Goal: Task Accomplishment & Management: Complete application form

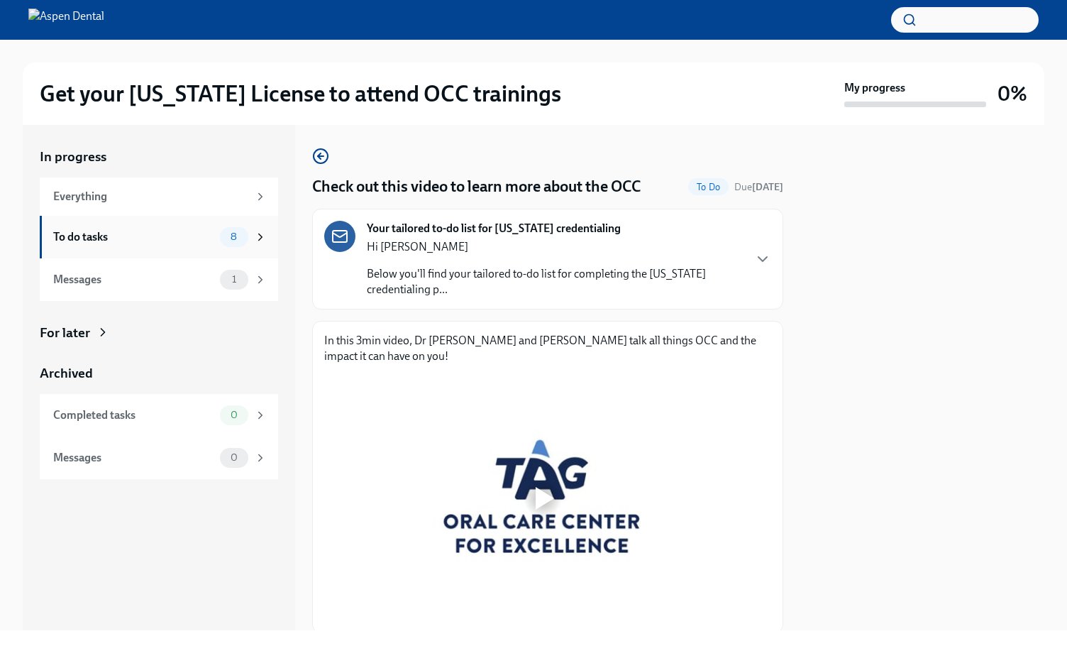
click at [260, 237] on icon at bounding box center [260, 237] width 13 height 13
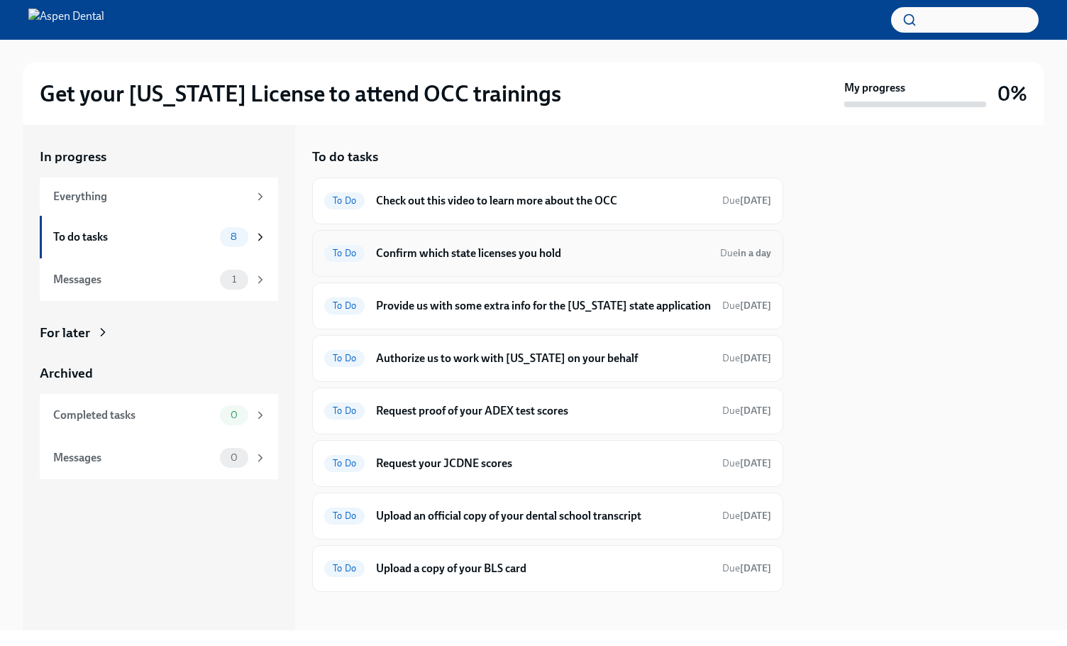
click at [424, 259] on h6 "Confirm which state licenses you hold" at bounding box center [542, 254] width 333 height 16
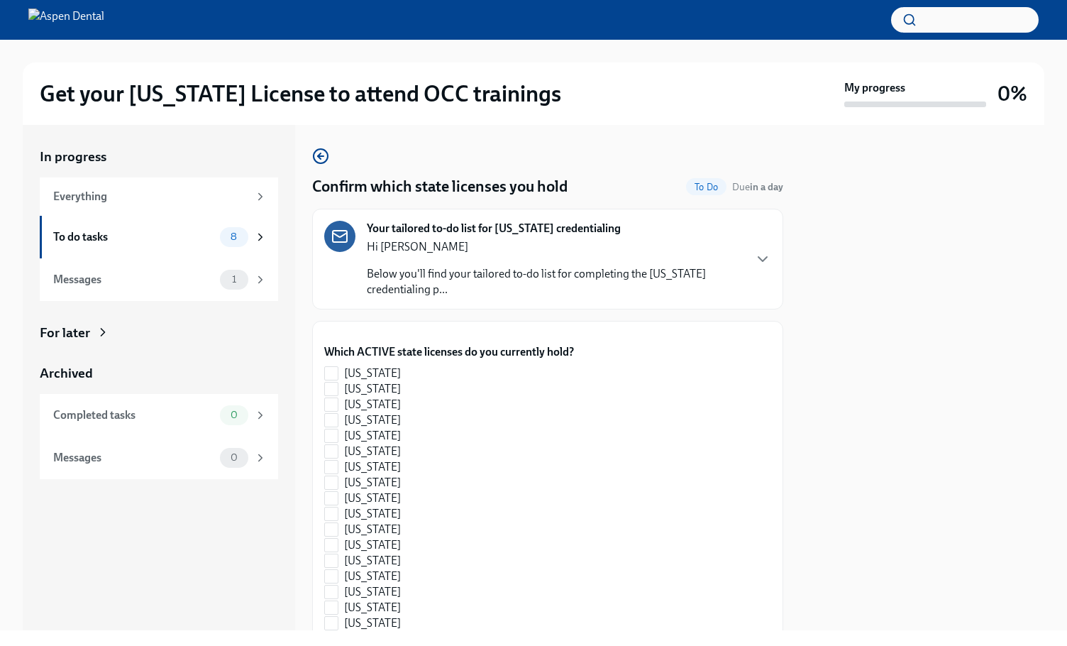
click at [739, 266] on div "Your tailored to-do list for [US_STATE] credentialing Hi [PERSON_NAME] Below yo…" at bounding box center [547, 259] width 447 height 77
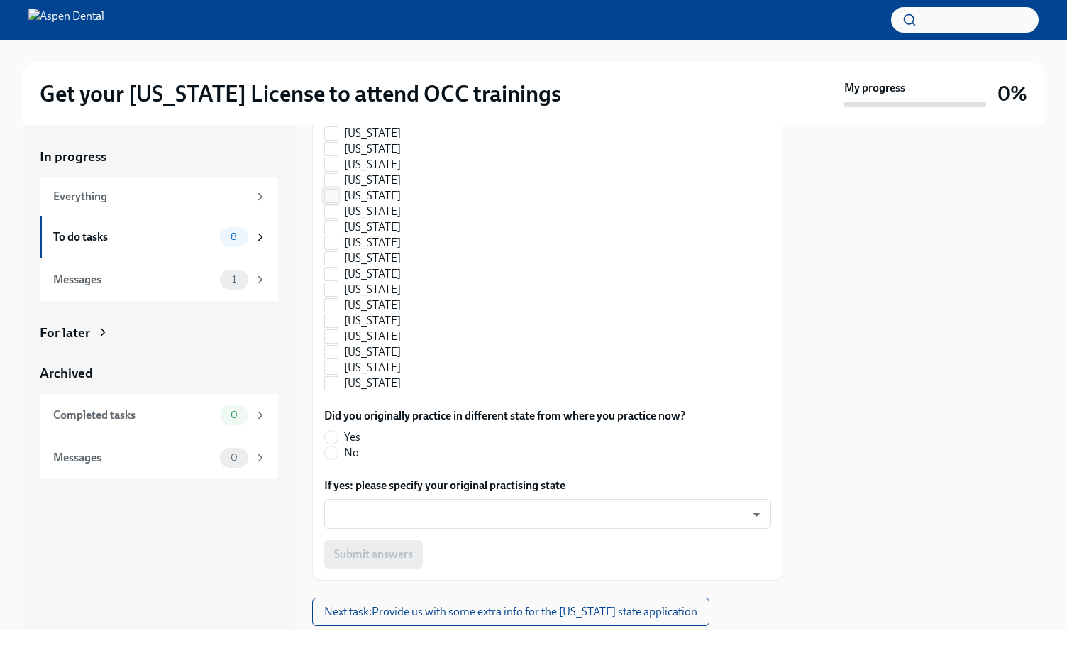
scroll to position [1206, 0]
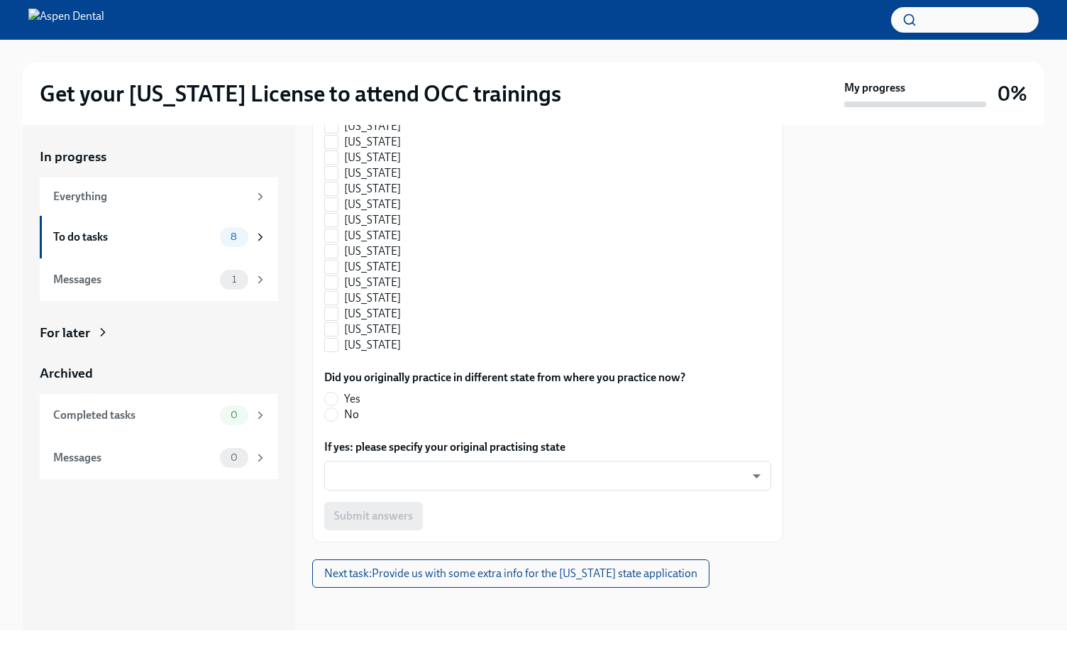
click at [400, 119] on label "[US_STATE]" at bounding box center [443, 111] width 238 height 16
click at [338, 117] on input "[US_STATE]" at bounding box center [331, 110] width 13 height 13
checkbox input "true"
click at [411, 228] on label "[US_STATE]" at bounding box center [443, 220] width 238 height 16
click at [338, 226] on input "[US_STATE]" at bounding box center [331, 220] width 13 height 13
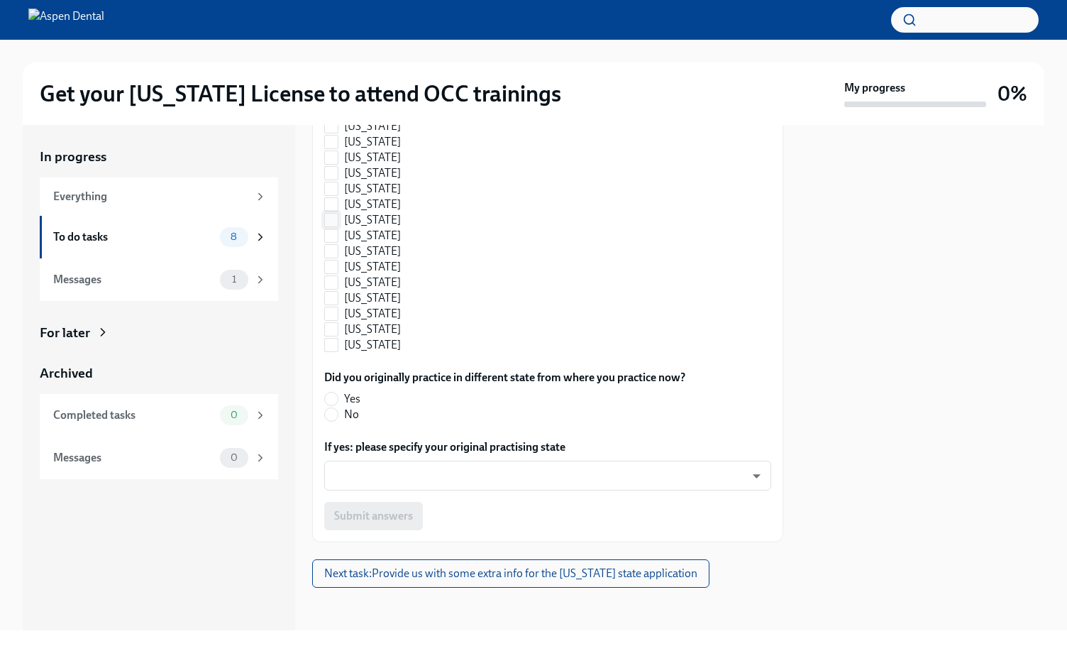
checkbox input "true"
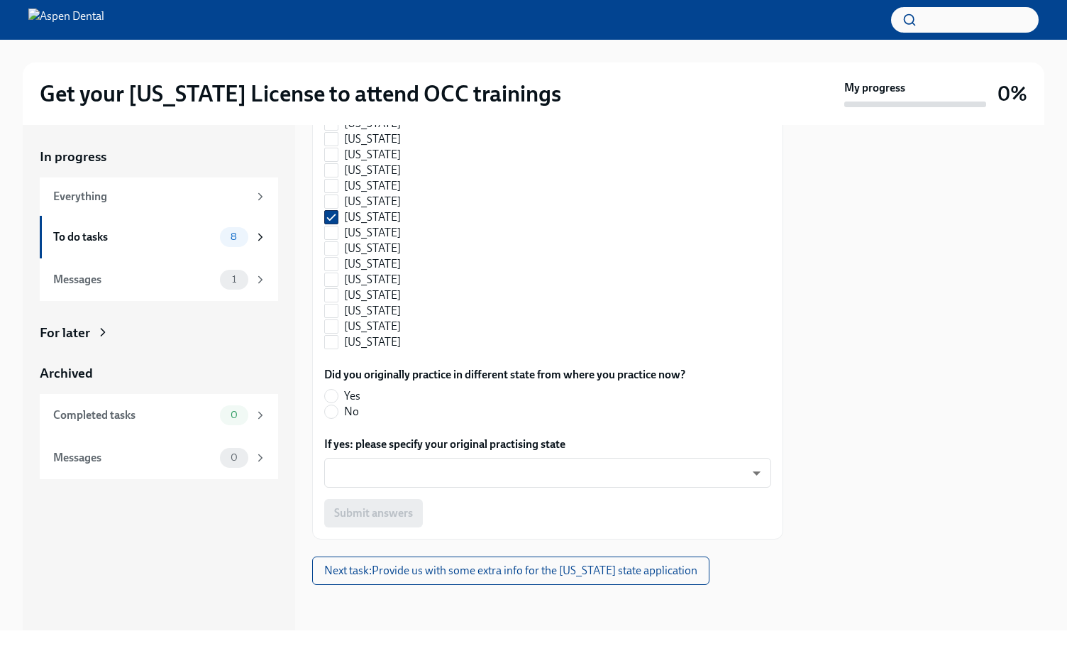
scroll to position [1446, 0]
click at [336, 411] on input "No" at bounding box center [331, 411] width 13 height 13
radio input "true"
click at [358, 485] on body "Get your [US_STATE] License to attend OCC trainings My progress 0% In progress …" at bounding box center [533, 323] width 1067 height 646
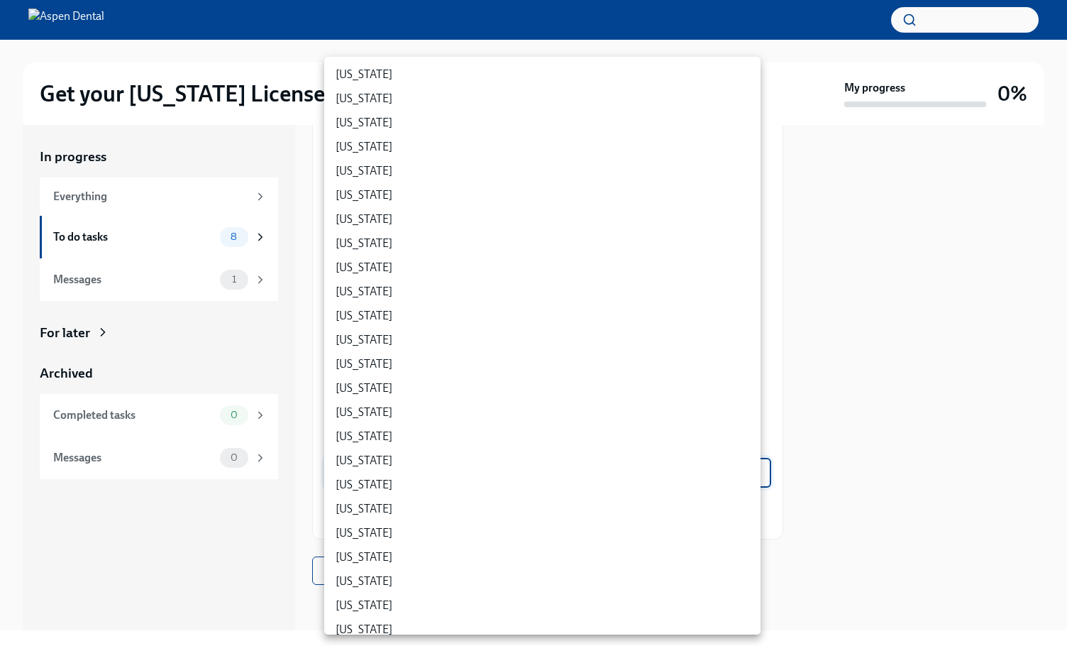
click at [260, 507] on div at bounding box center [533, 323] width 1067 height 646
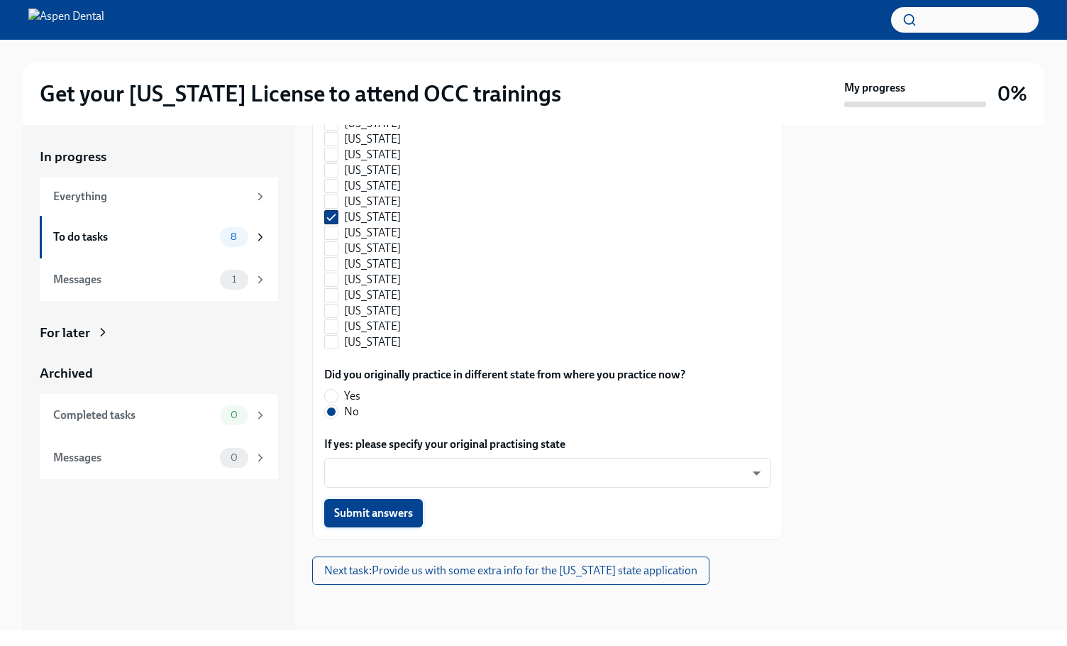
click at [348, 513] on span "Submit answers" at bounding box center [373, 513] width 79 height 14
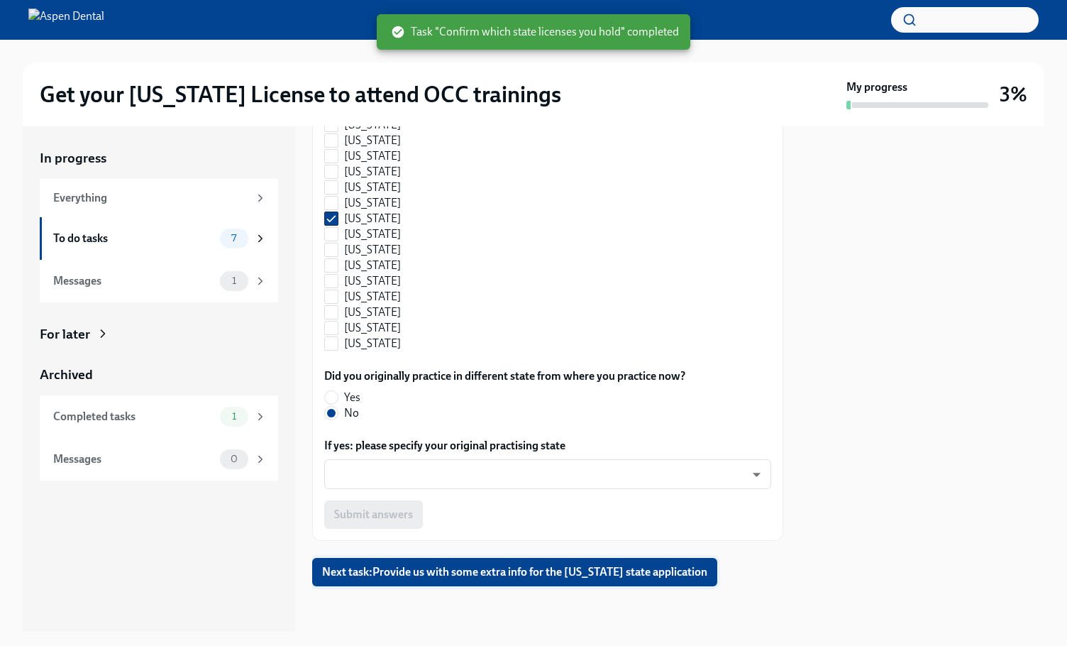
click at [362, 563] on button "Next task : Provide us with some extra info for the [US_STATE] state application" at bounding box center [514, 572] width 405 height 28
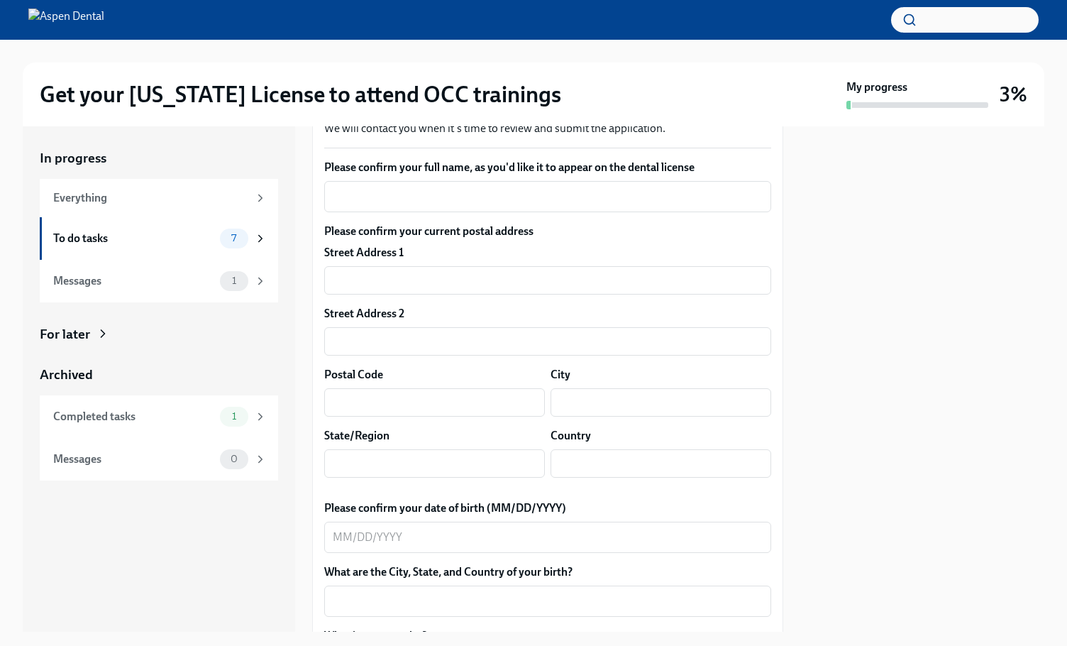
scroll to position [710, 0]
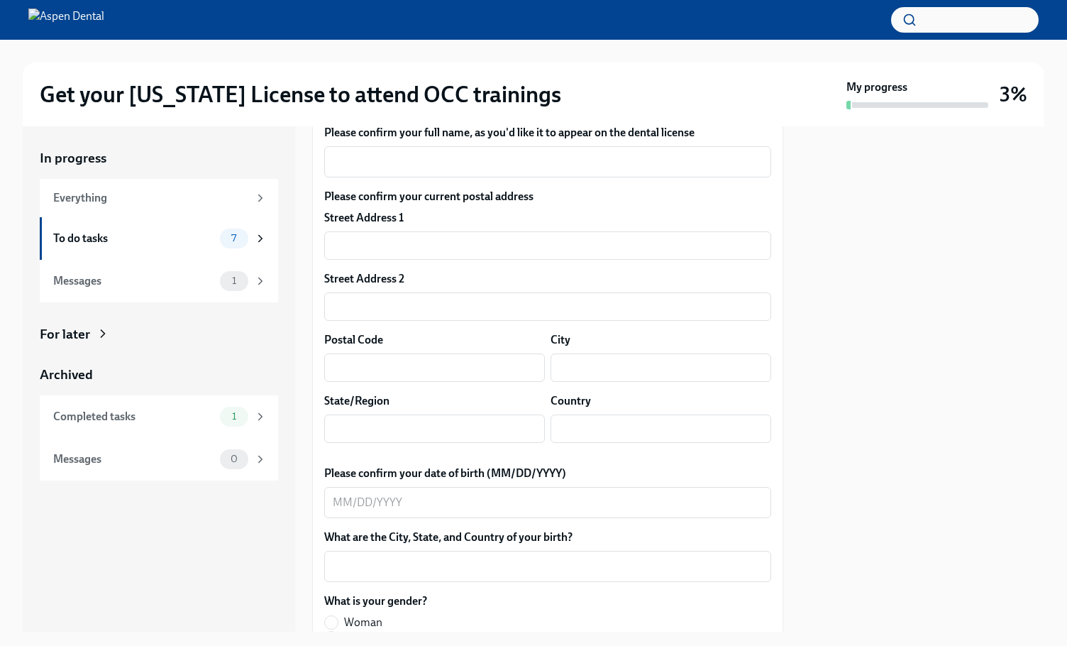
click at [521, 177] on div "x ​" at bounding box center [547, 161] width 447 height 31
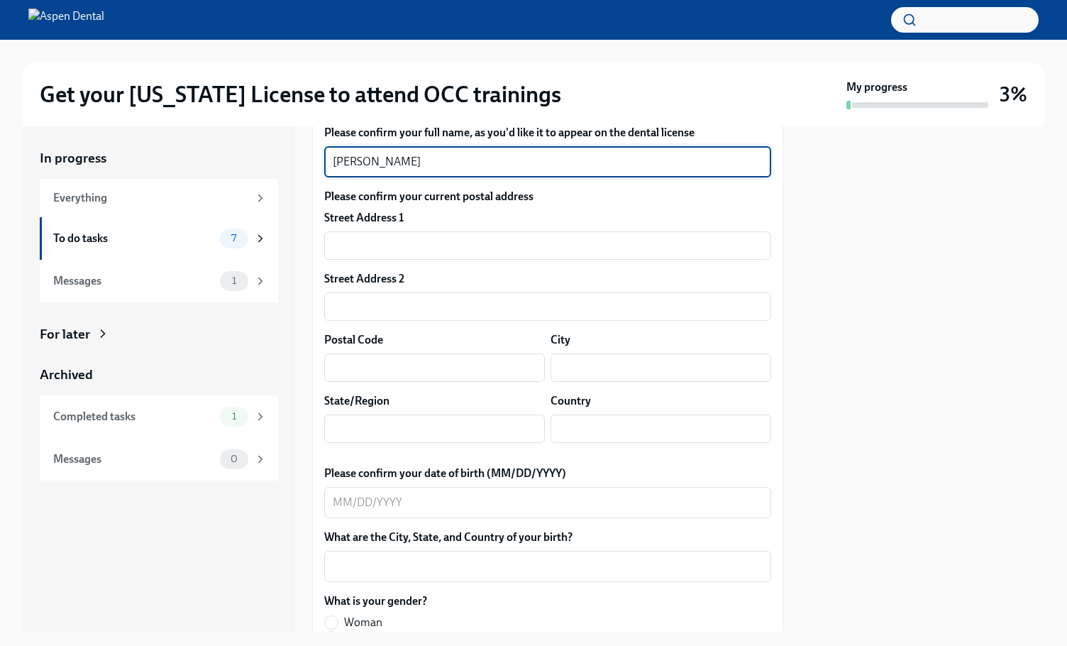
type textarea "[PERSON_NAME]"
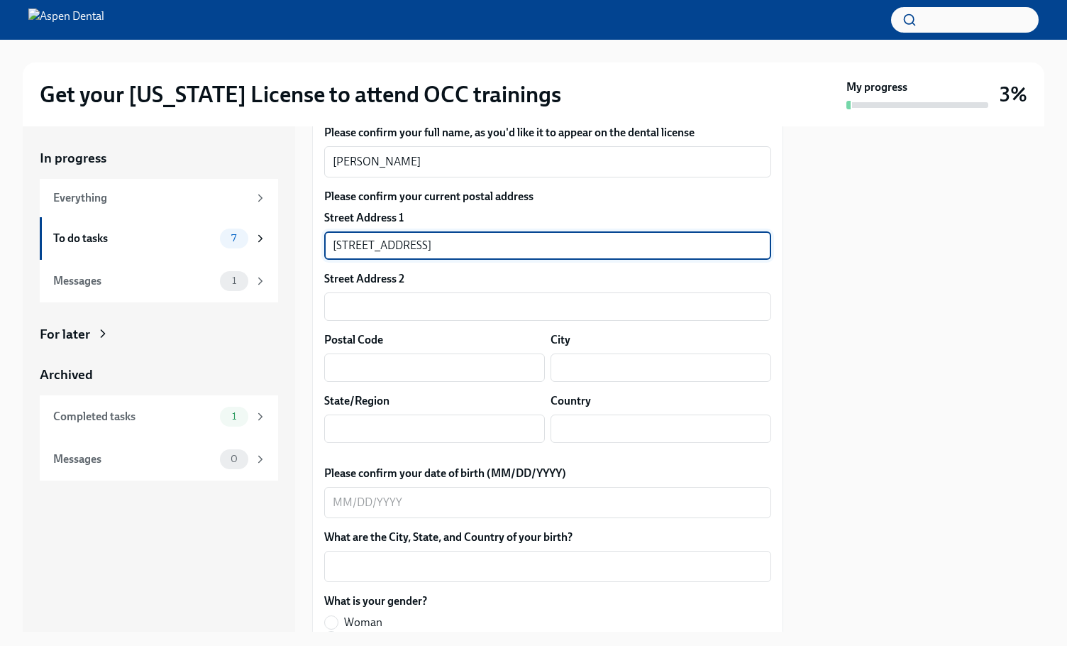
type input "[STREET_ADDRESS]"
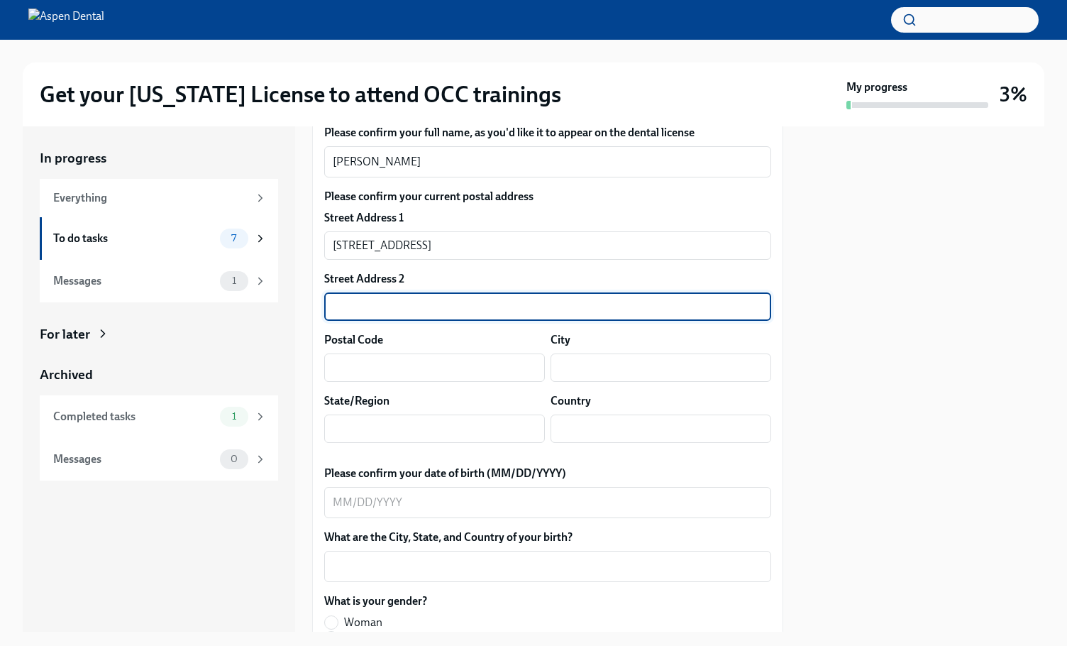
click at [626, 321] on input "text" at bounding box center [547, 306] width 447 height 28
type input "Apt 3"
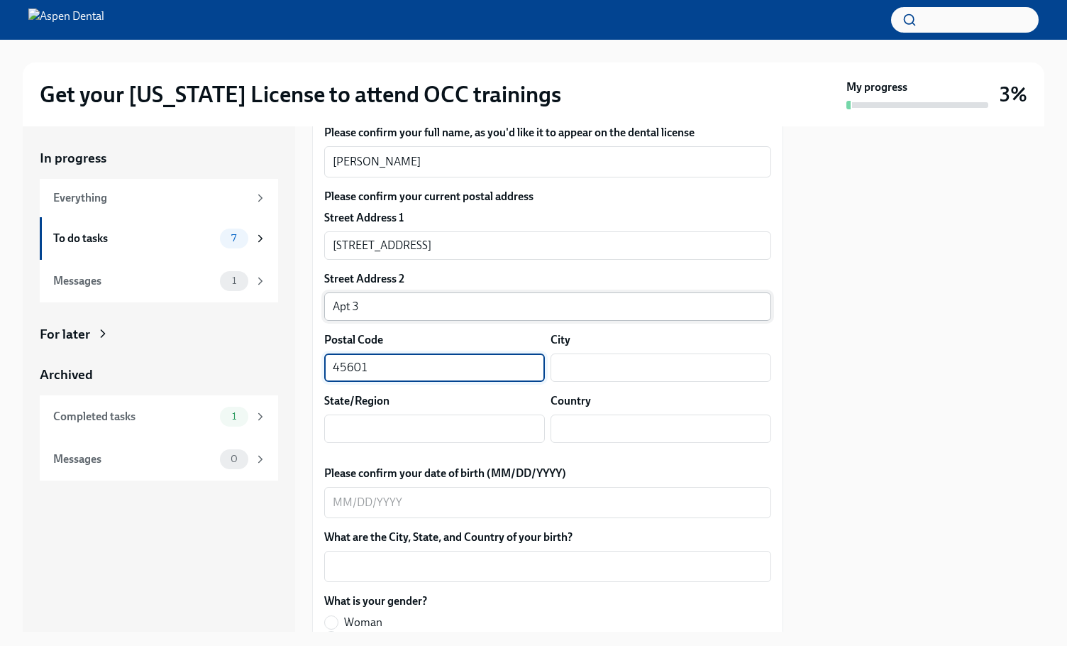
type input "45601"
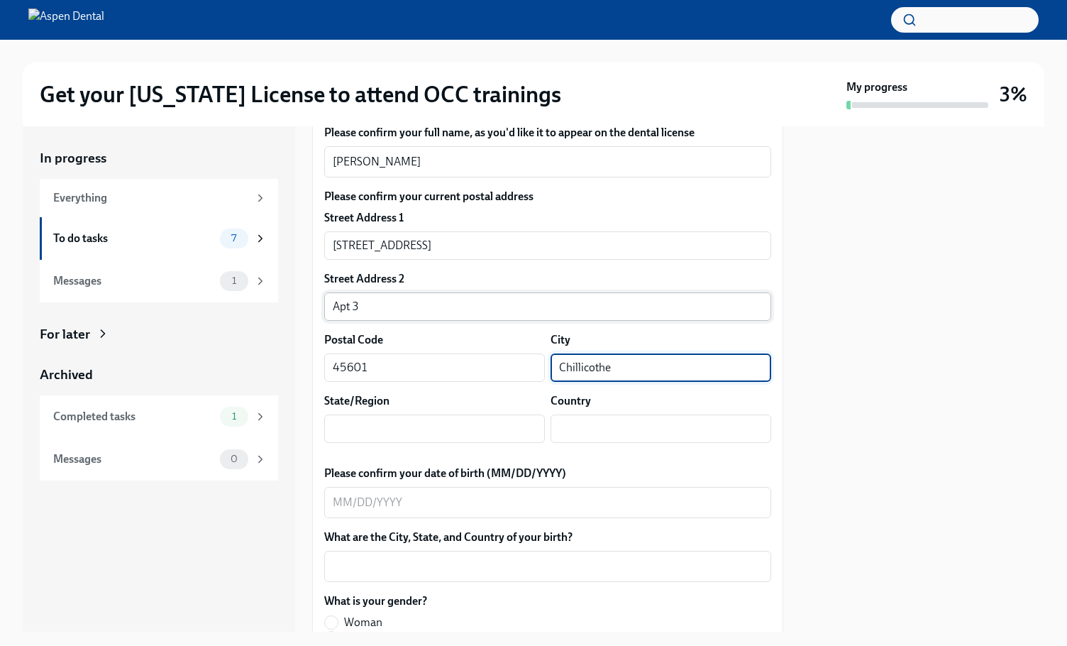
type input "Chillicothe"
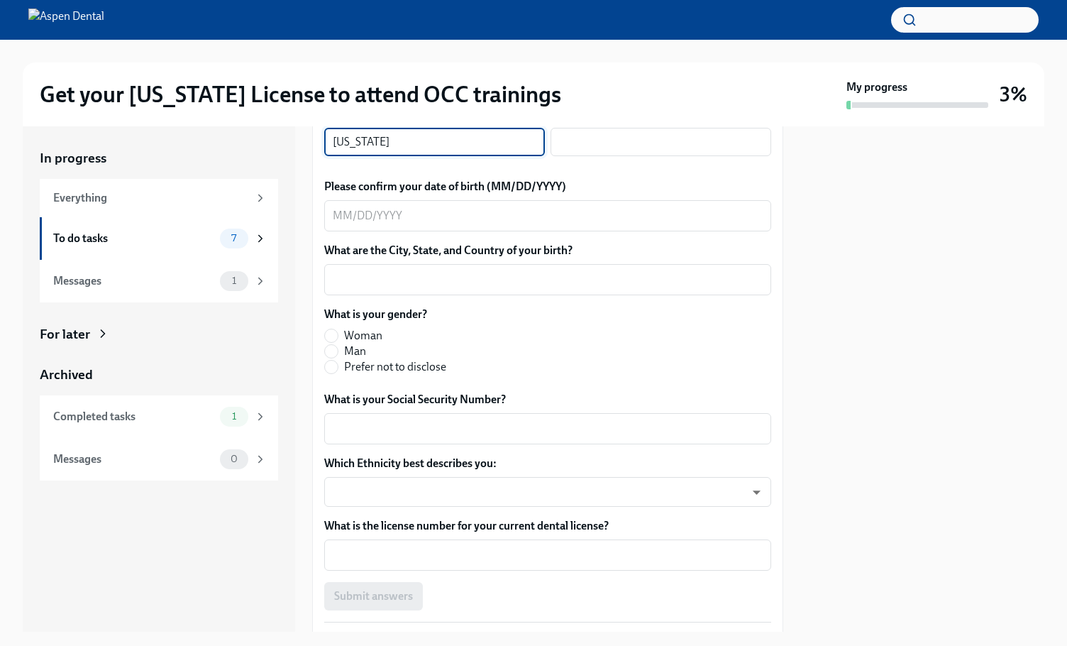
type input "[US_STATE]"
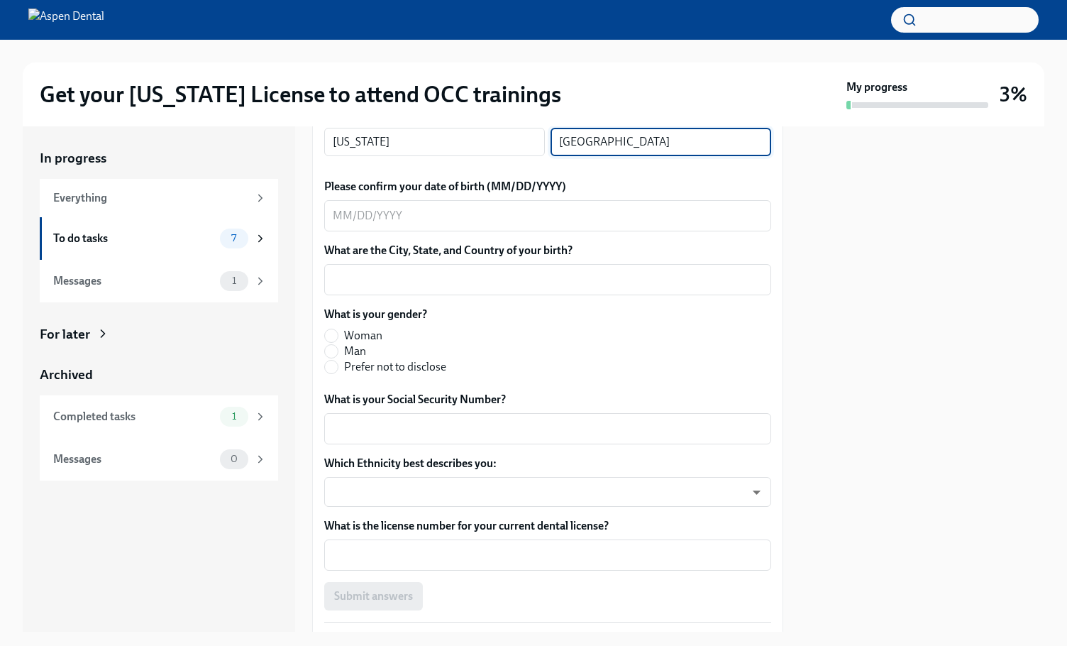
type input "[GEOGRAPHIC_DATA]"
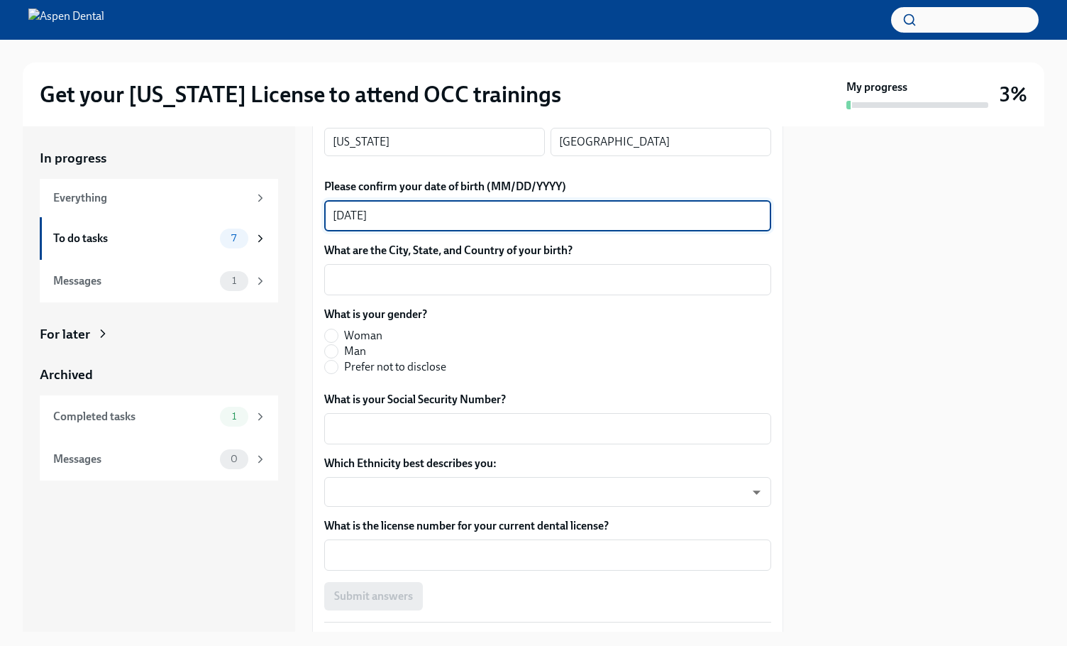
type textarea "[DATE]"
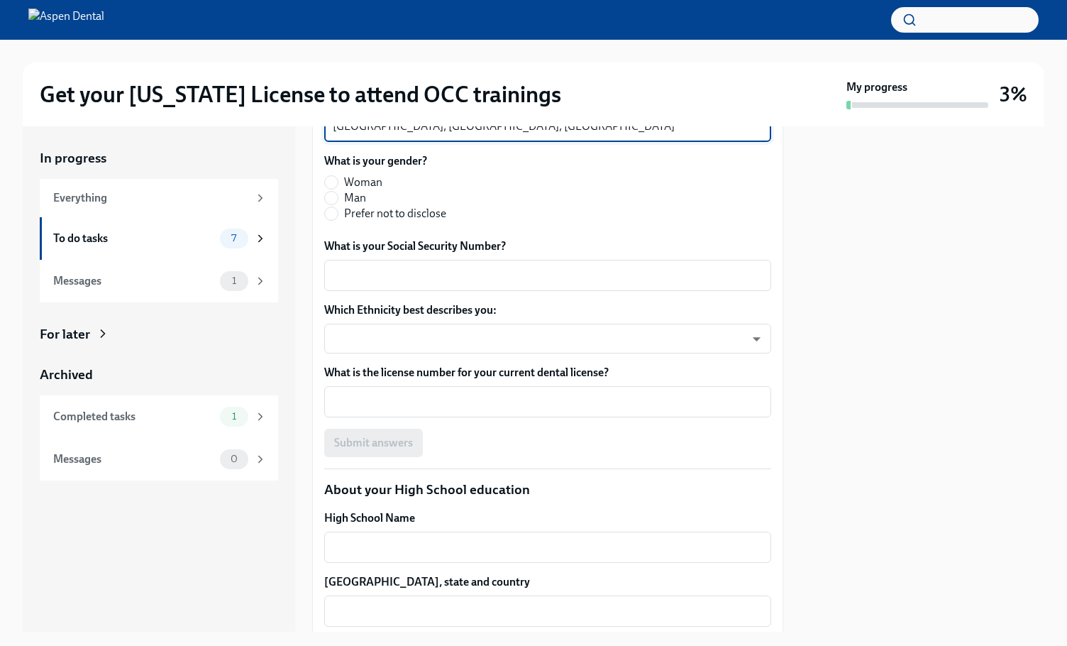
scroll to position [1209, 0]
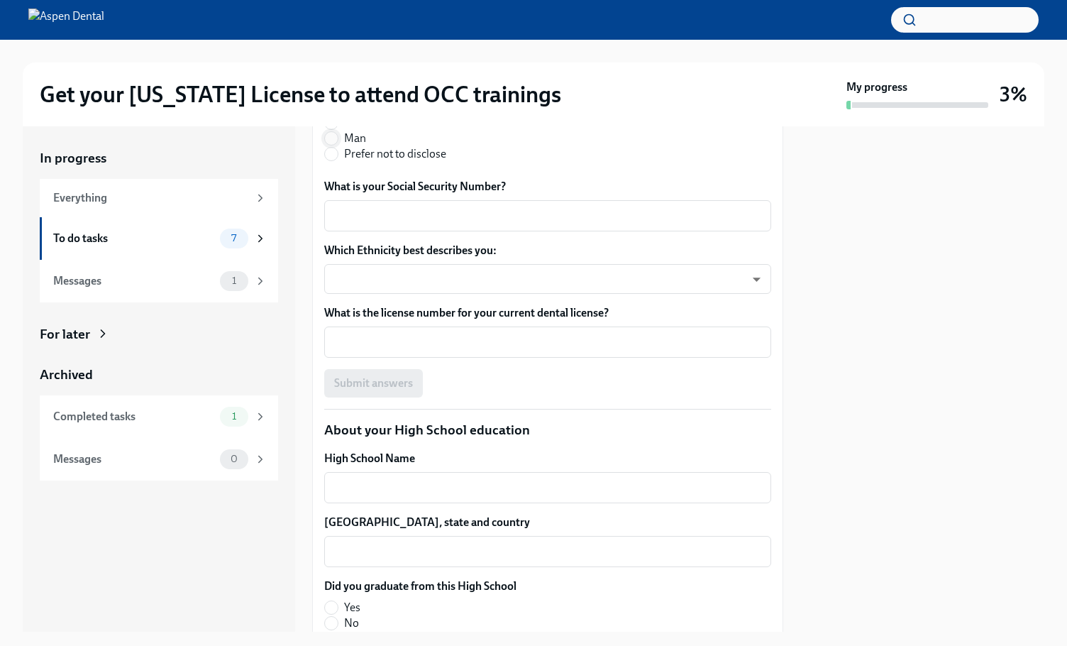
type textarea "[GEOGRAPHIC_DATA], [GEOGRAPHIC_DATA], [GEOGRAPHIC_DATA]"
click at [338, 145] on span at bounding box center [331, 138] width 14 height 14
click at [338, 145] on input "Man" at bounding box center [331, 138] width 13 height 13
radio input "true"
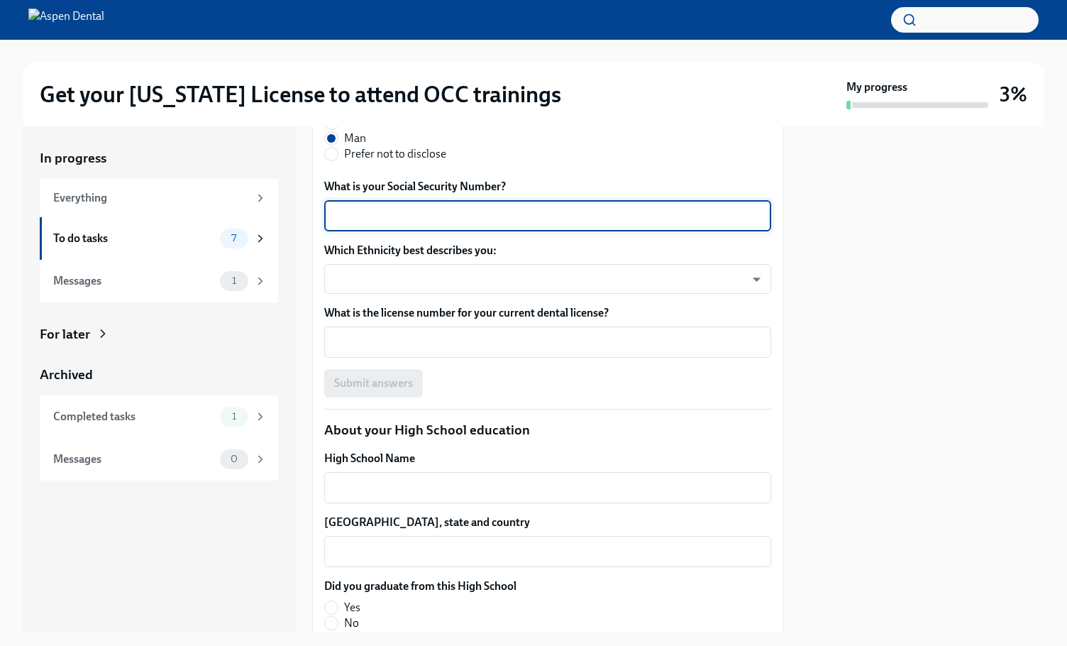
click at [414, 224] on textarea "What is your Social Security Number?" at bounding box center [548, 215] width 430 height 17
type textarea "648018966"
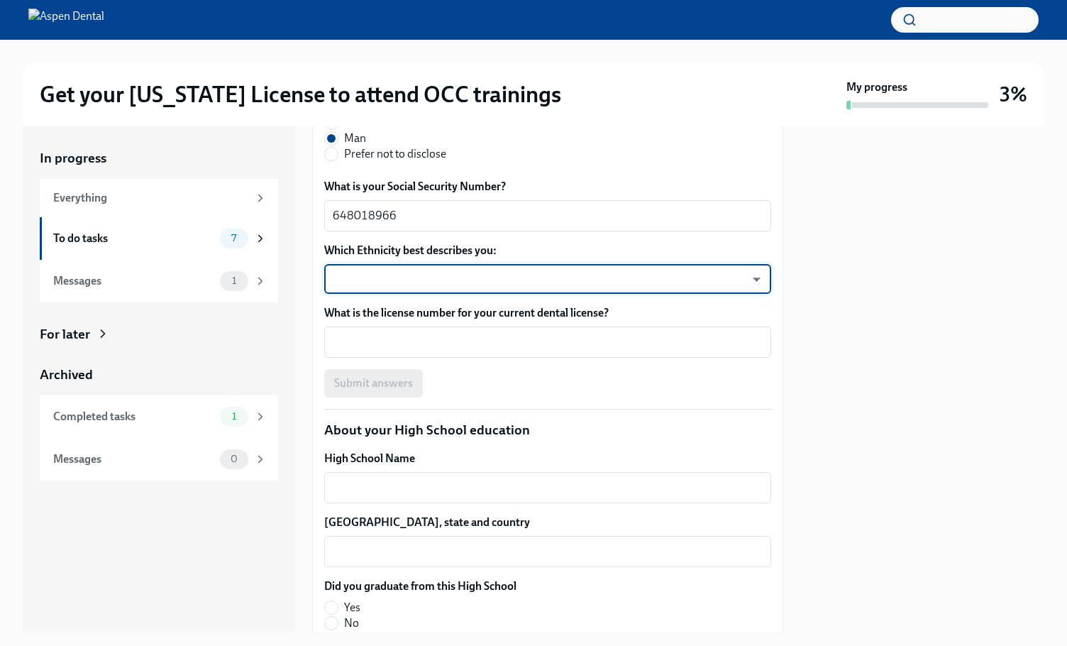
click at [738, 508] on body "Get your [US_STATE] License to attend OCC trainings My progress 3% In progress …" at bounding box center [533, 323] width 1067 height 646
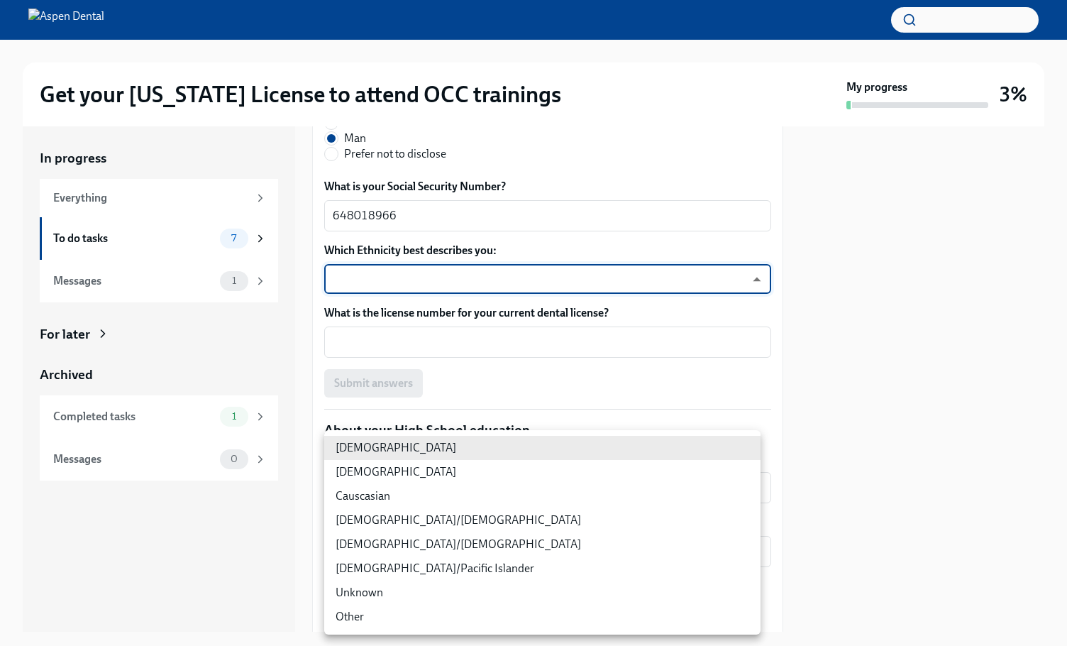
click at [605, 497] on li "Causcasian" at bounding box center [542, 496] width 436 height 24
type input "Sgg7VB5SW"
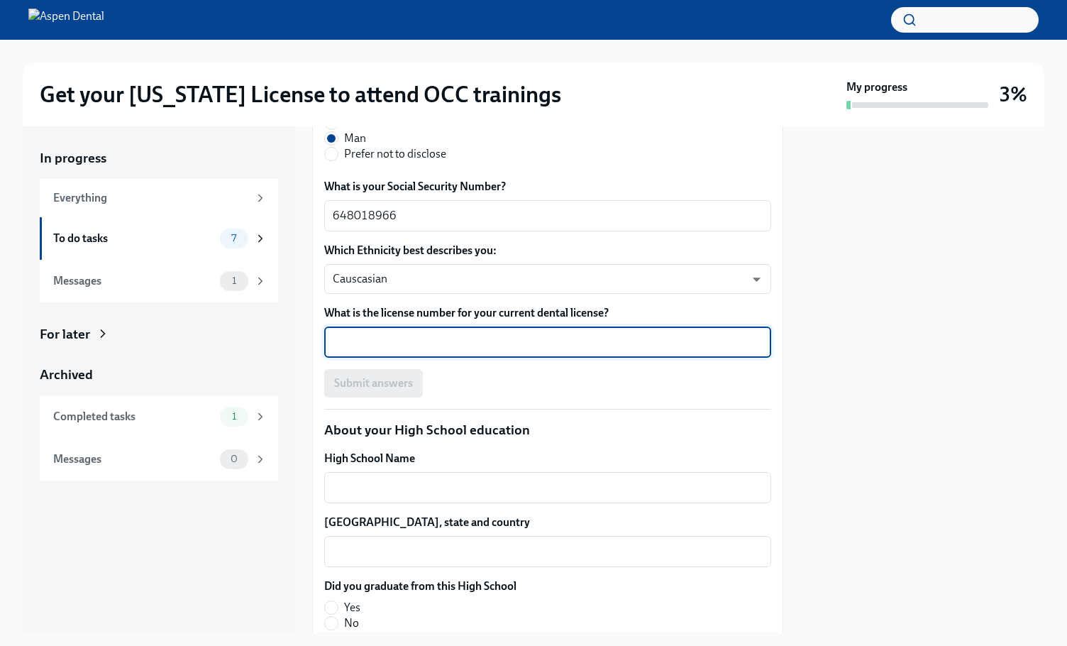
click at [566, 351] on textarea "What is the license number for your current dental license?" at bounding box center [548, 342] width 430 height 17
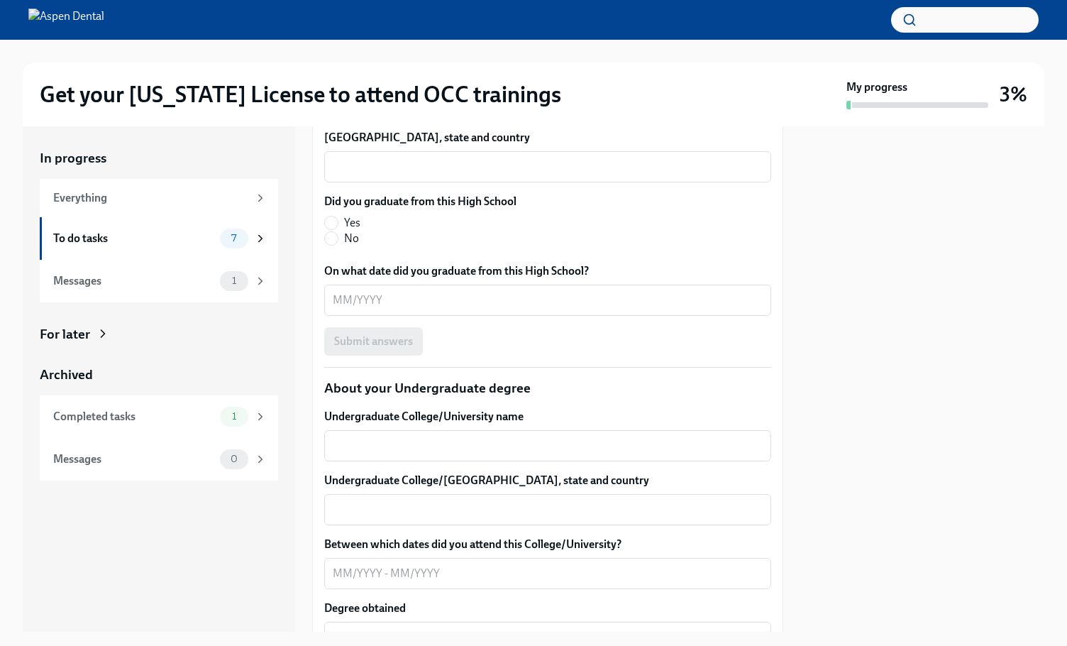
scroll to position [1280, 0]
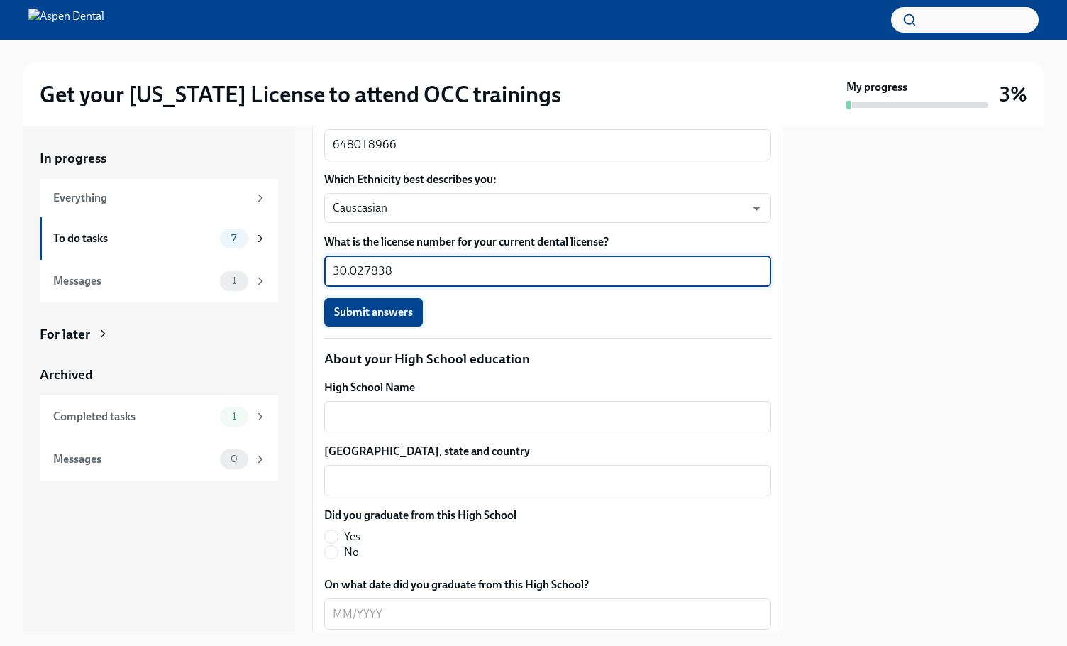
type textarea "30.027838"
click at [411, 319] on span "Submit answers" at bounding box center [373, 312] width 79 height 14
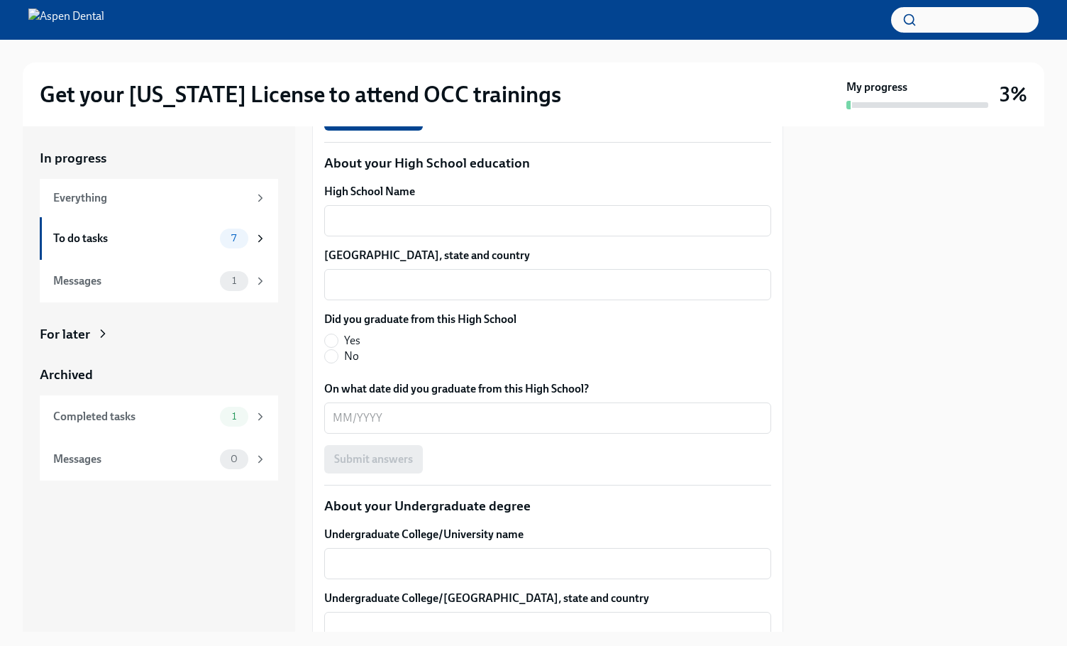
scroll to position [1493, 0]
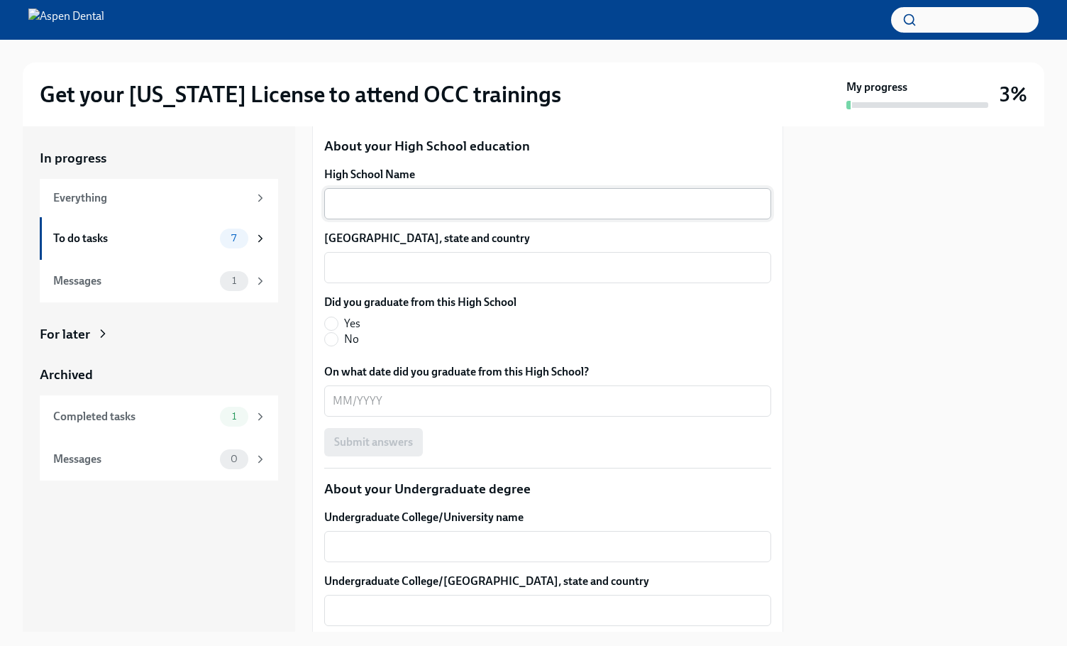
click at [605, 212] on textarea "High School Name" at bounding box center [548, 203] width 430 height 17
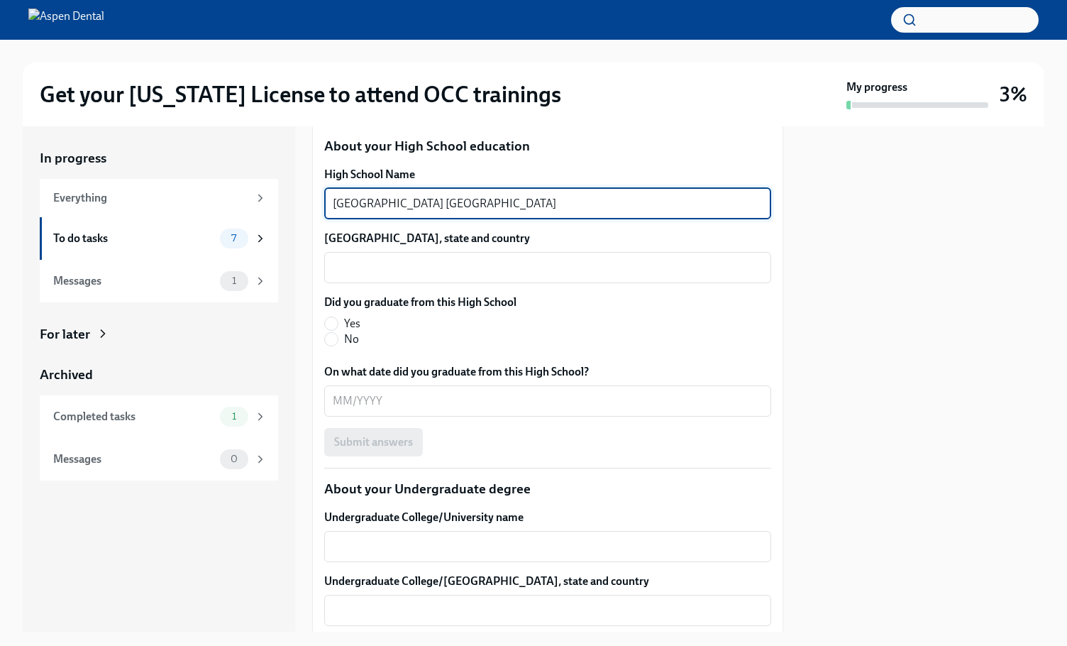
type textarea "[GEOGRAPHIC_DATA] [GEOGRAPHIC_DATA]"
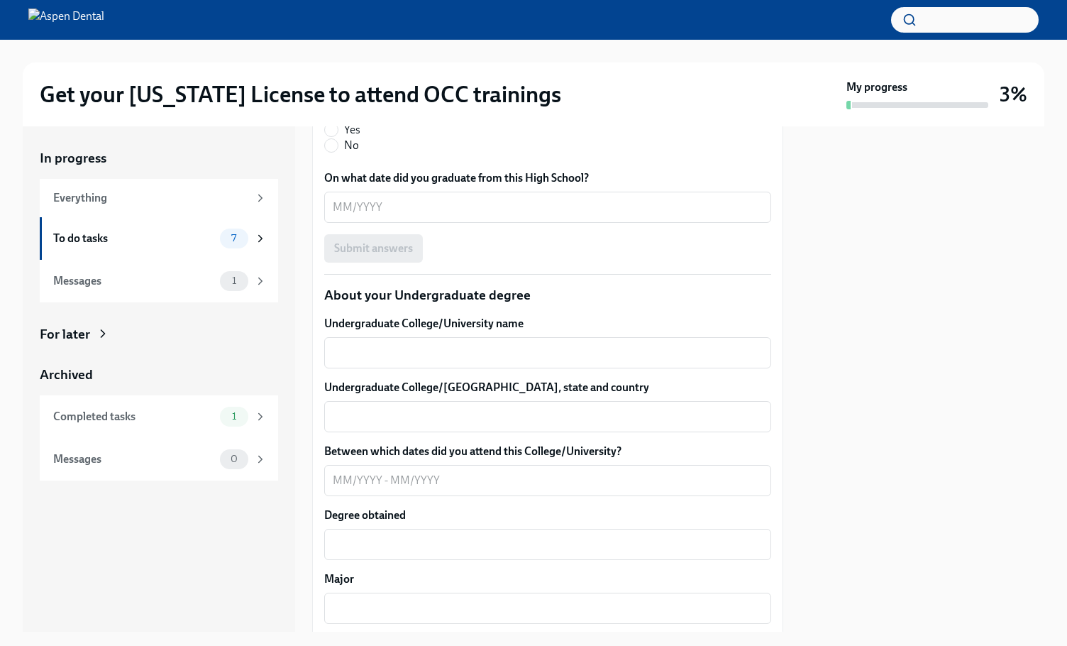
scroll to position [1706, 0]
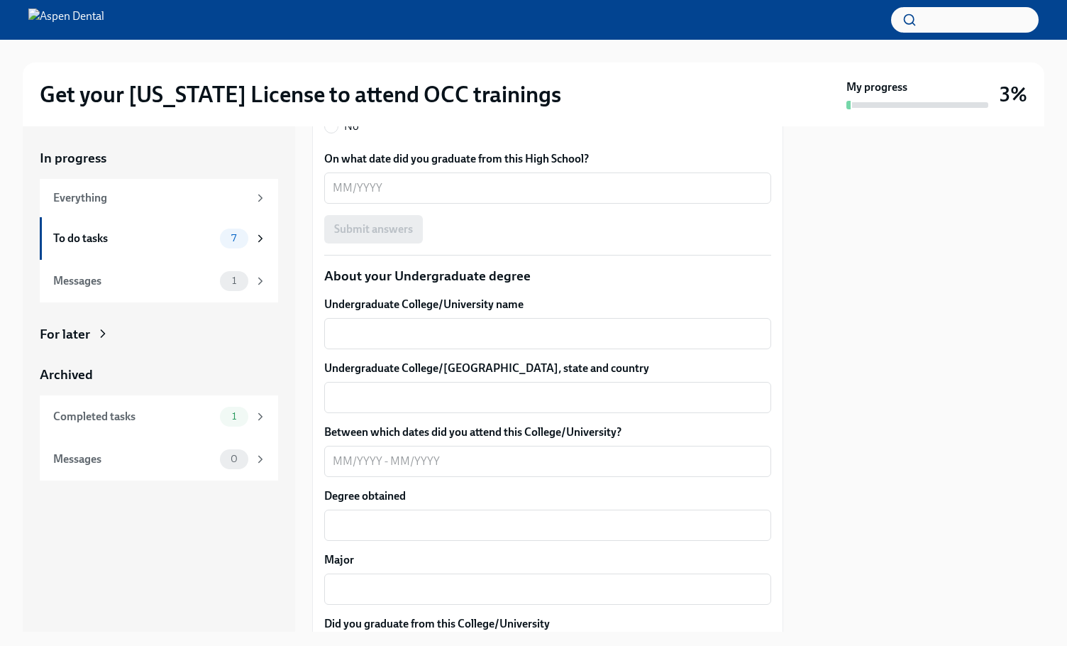
type textarea "[GEOGRAPHIC_DATA], [GEOGRAPHIC_DATA], [GEOGRAPHIC_DATA]"
click at [336, 97] on label "Did you graduate from this High School" at bounding box center [420, 90] width 192 height 16
click at [340, 119] on label "Yes" at bounding box center [414, 111] width 181 height 16
click at [338, 117] on input "Yes" at bounding box center [331, 110] width 13 height 13
radio input "true"
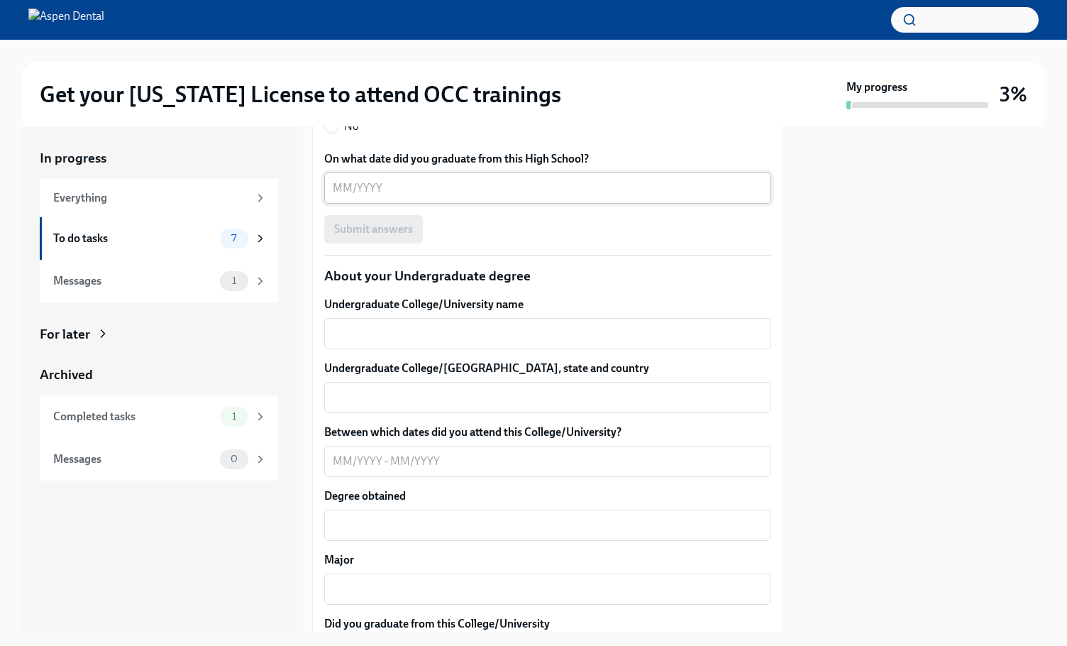
click at [364, 197] on textarea "On what date did you graduate from this High School?" at bounding box center [548, 188] width 430 height 17
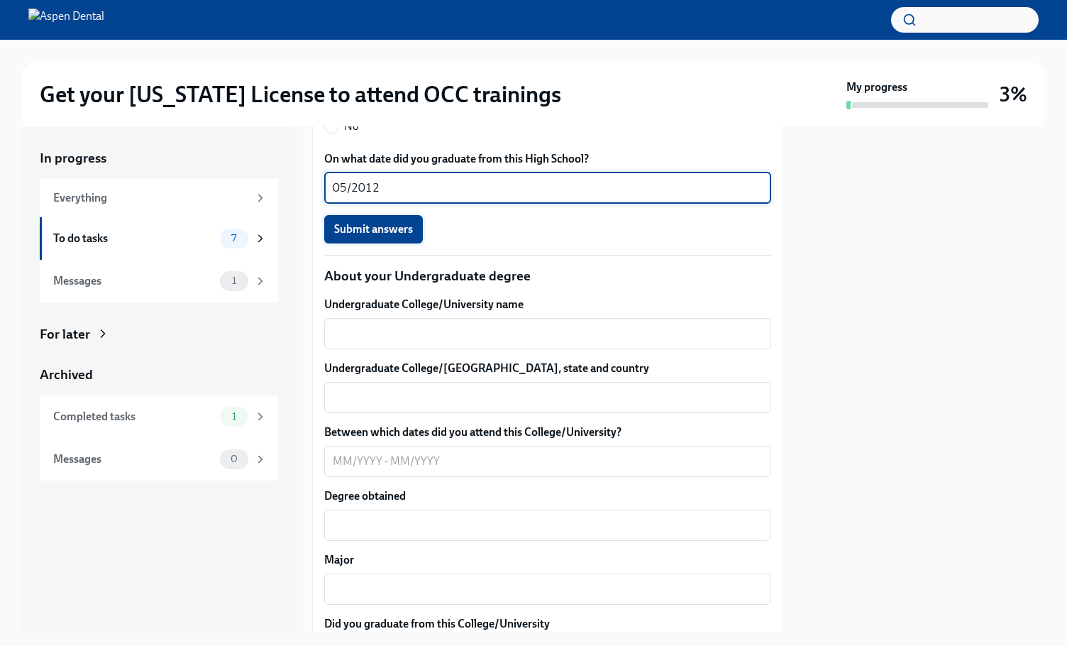
type textarea "05/2012"
click at [395, 243] on button "Submit answers" at bounding box center [373, 229] width 99 height 28
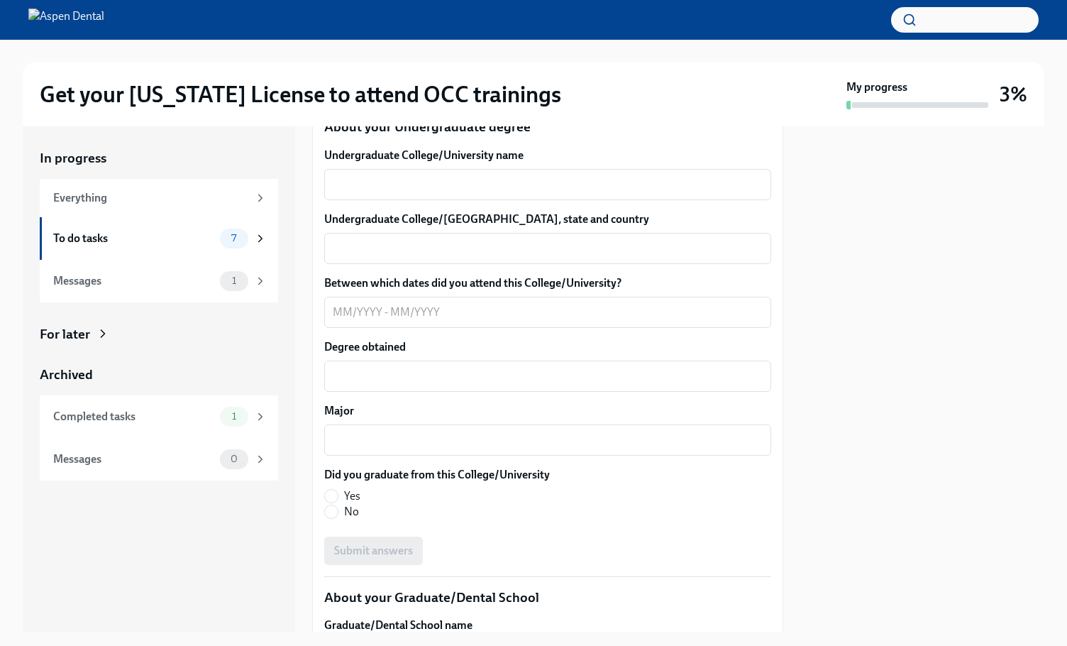
scroll to position [1990, 0]
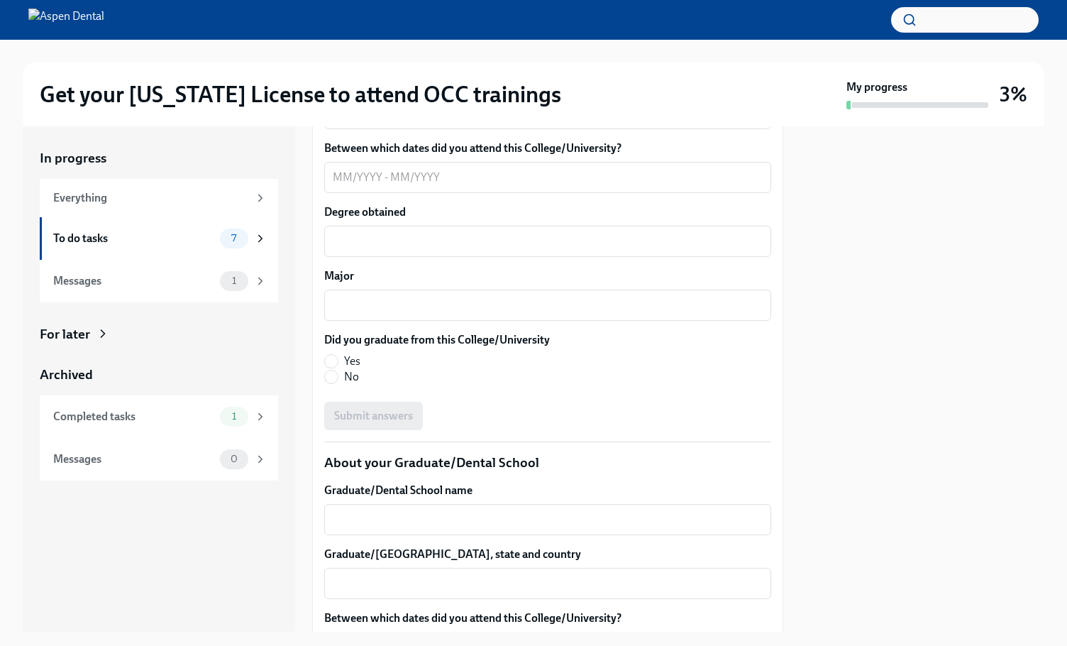
click at [524, 65] on div "x ​" at bounding box center [547, 49] width 447 height 31
type textarea "[GEOGRAPHIC_DATA][US_STATE]"
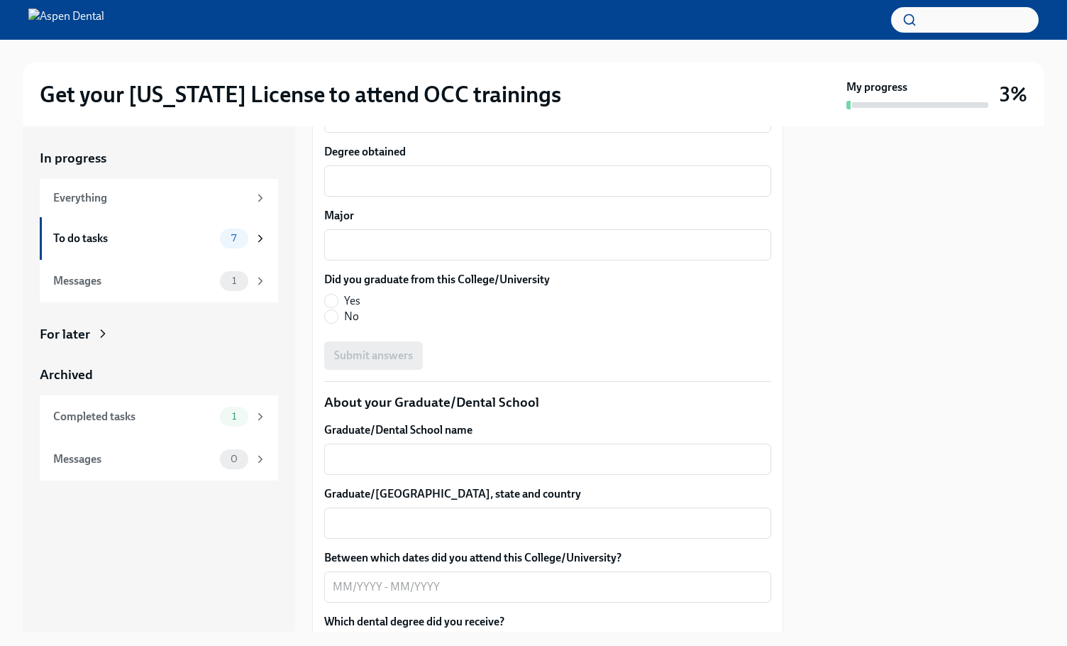
scroll to position [2132, 0]
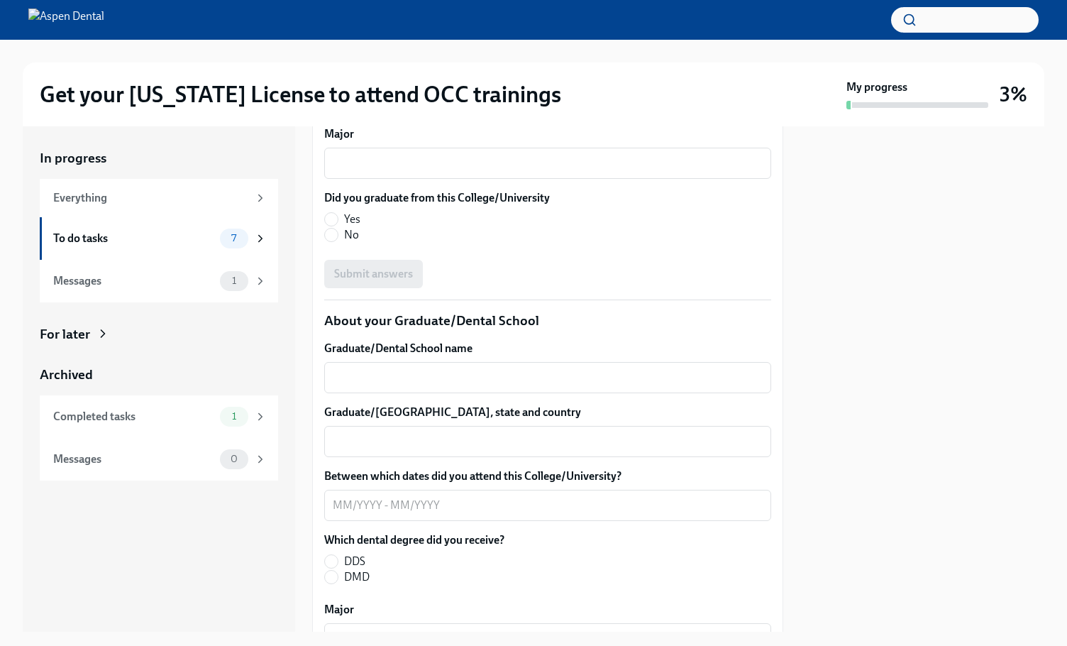
type textarea "[GEOGRAPHIC_DATA][US_STATE], [GEOGRAPHIC_DATA], [GEOGRAPHIC_DATA], [GEOGRAPHIC_…"
click at [562, 44] on textarea "Between which dates did you attend this College/University?" at bounding box center [548, 35] width 430 height 17
click at [401, 44] on textarea "Between which dates did you attend this College/University?" at bounding box center [548, 35] width 430 height 17
type textarea "2"
type textarea "08/2014-05/2018"
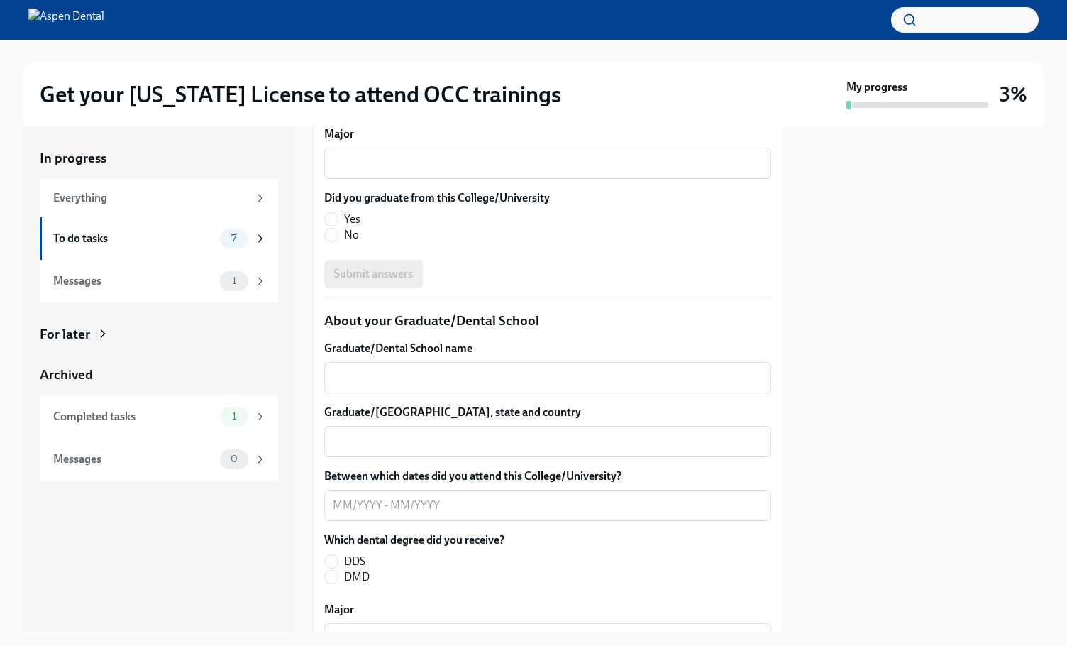
type textarea "BS"
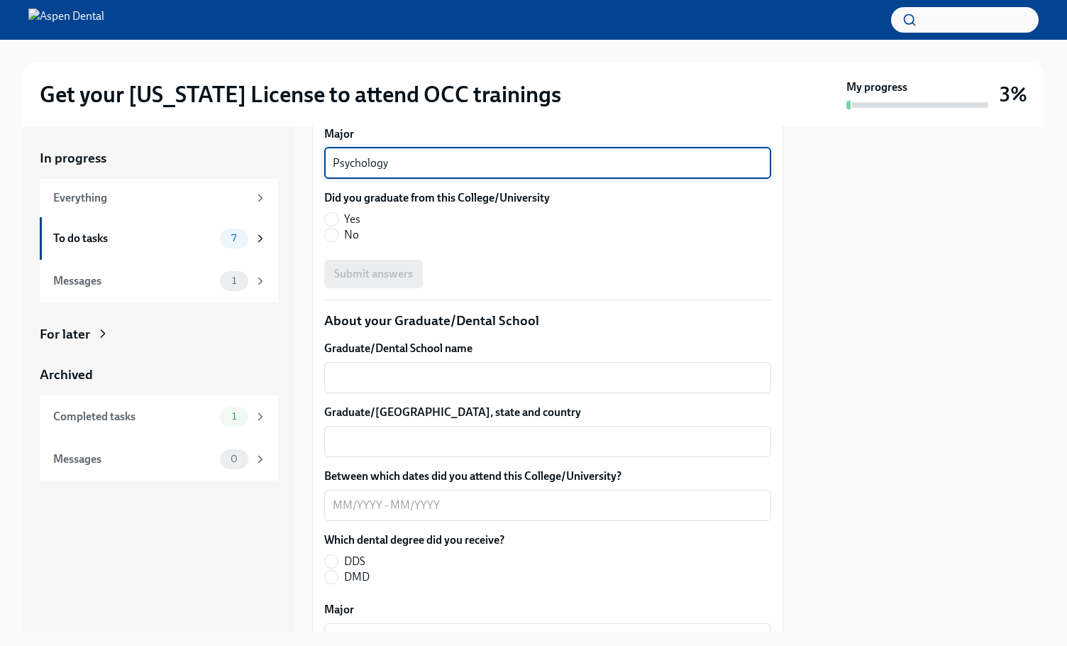
type textarea "Psychology"
click at [345, 227] on span "Yes" at bounding box center [352, 219] width 16 height 16
click at [338, 226] on input "Yes" at bounding box center [331, 219] width 13 height 13
radio input "true"
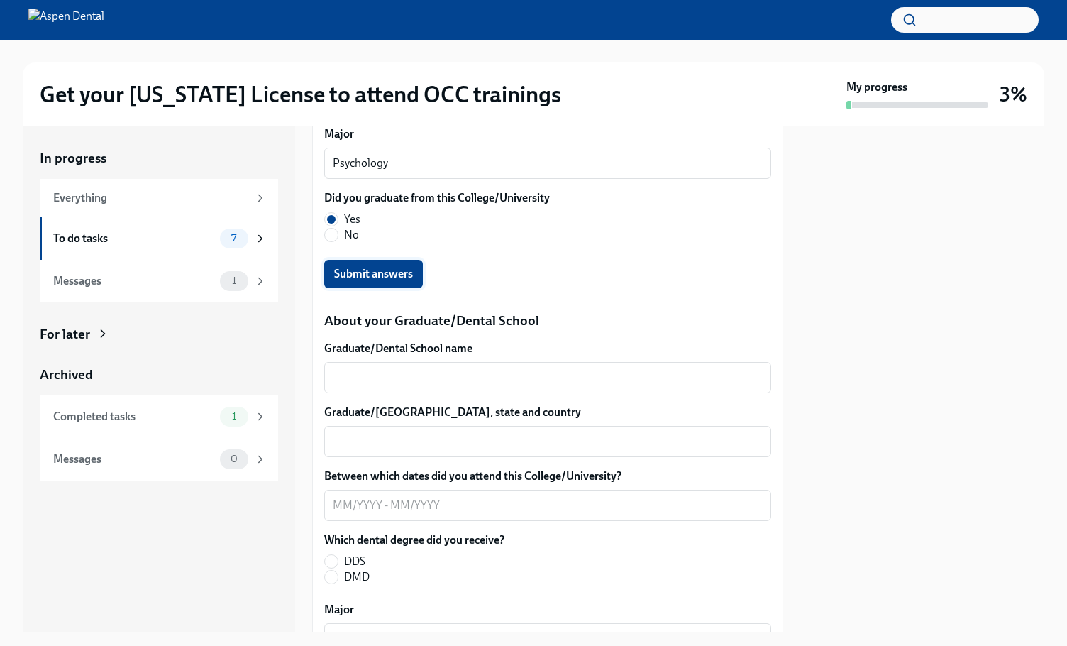
click at [364, 281] on span "Submit answers" at bounding box center [373, 274] width 79 height 14
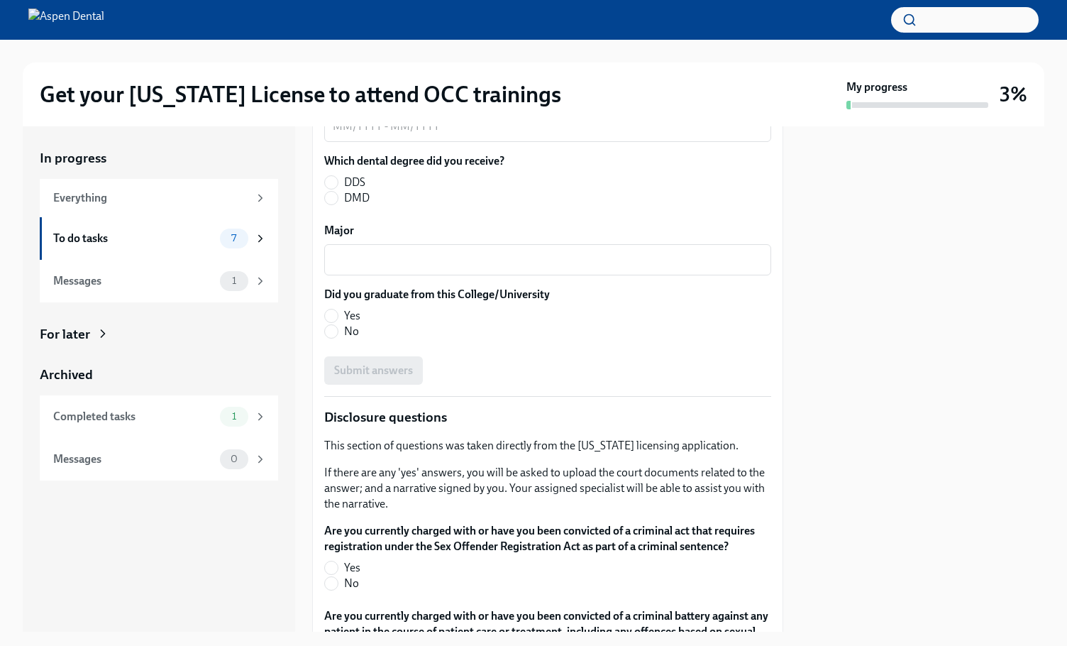
scroll to position [2517, 0]
